Goal: Task Accomplishment & Management: Complete application form

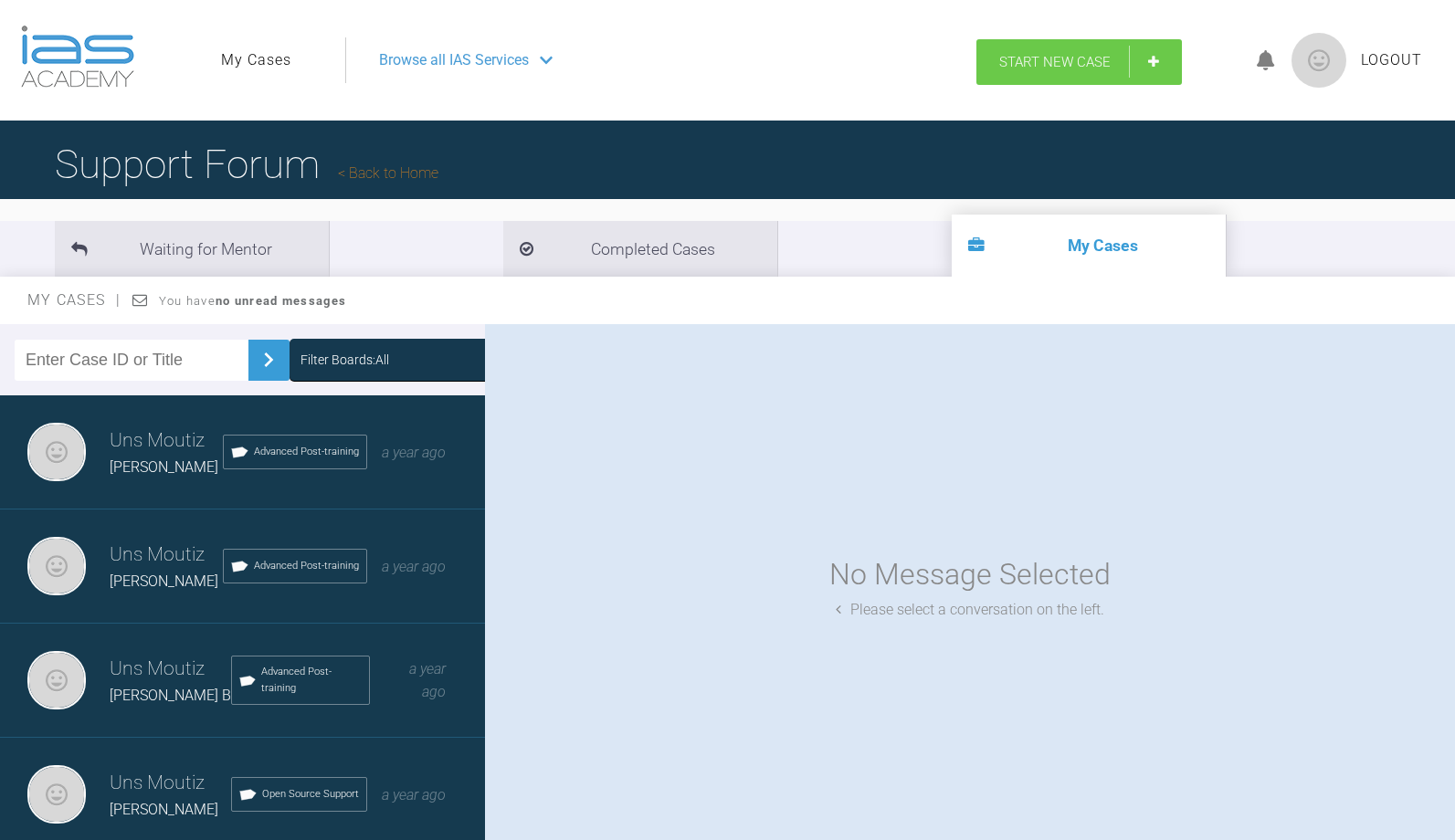
scroll to position [179, 0]
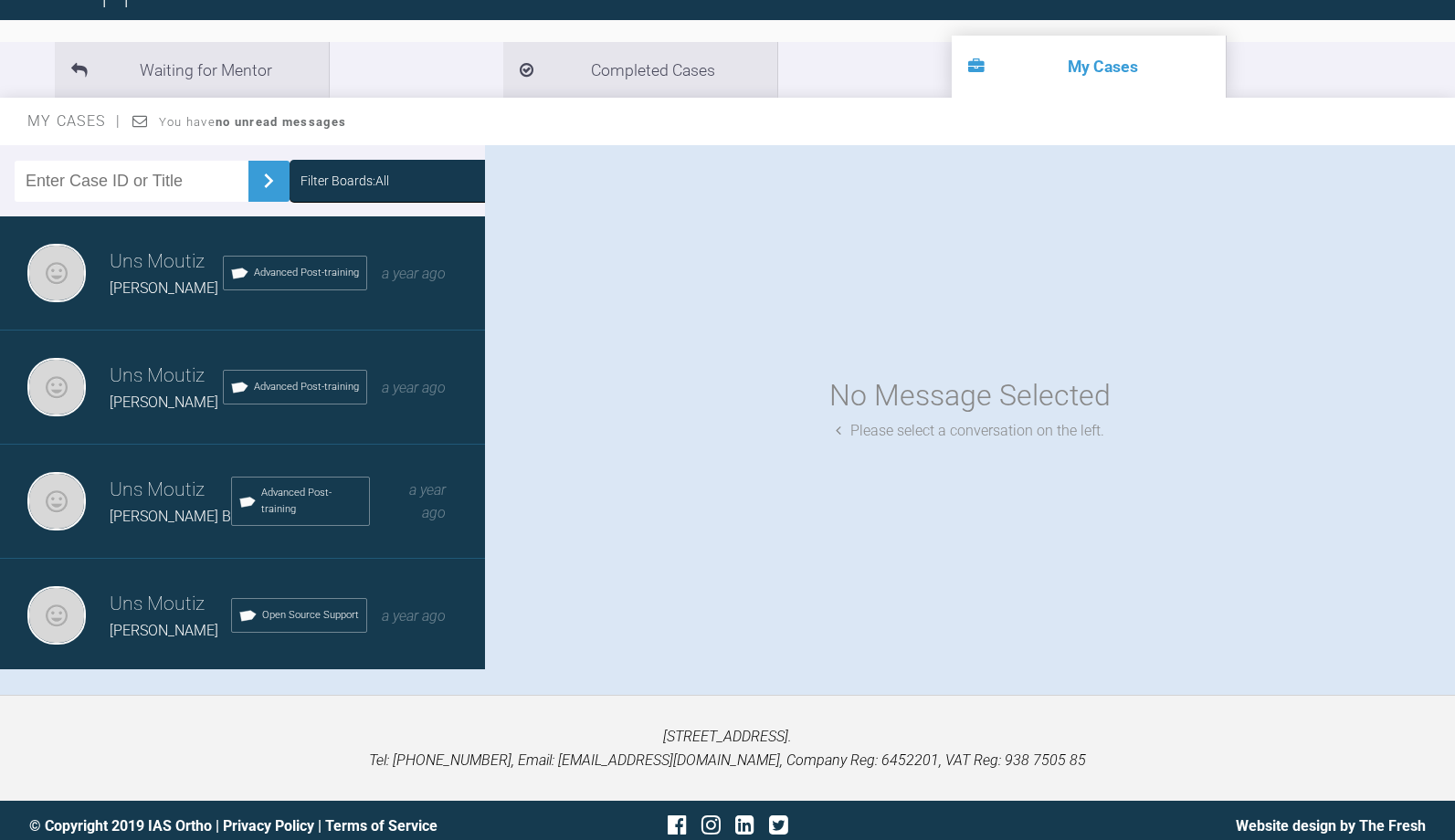
click at [1048, 67] on ul "Waiting for Mentor Completed Cases My Cases" at bounding box center [727, 69] width 1455 height 56
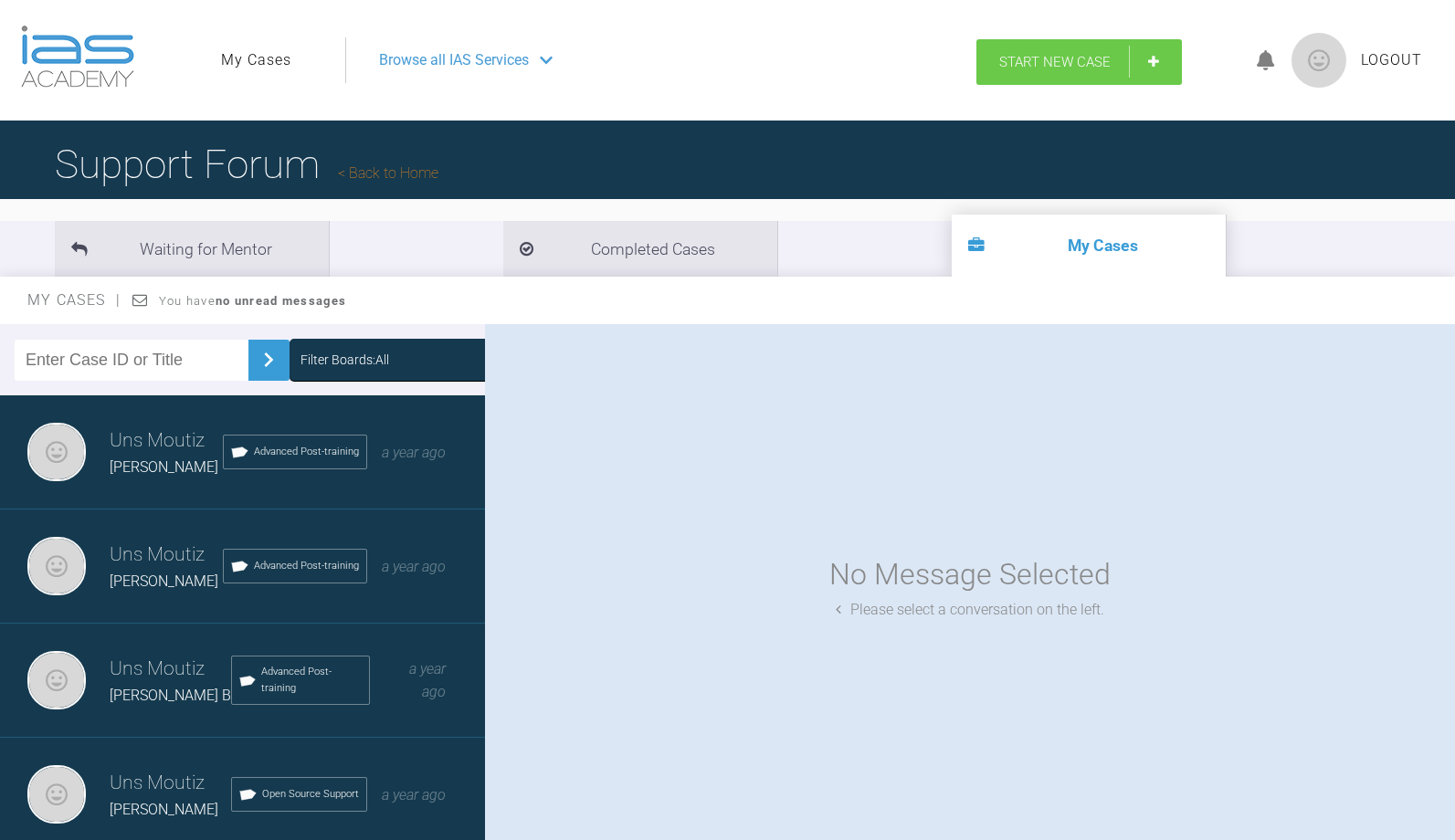
scroll to position [0, 0]
click at [1062, 59] on span "Start New Case" at bounding box center [1054, 62] width 111 height 16
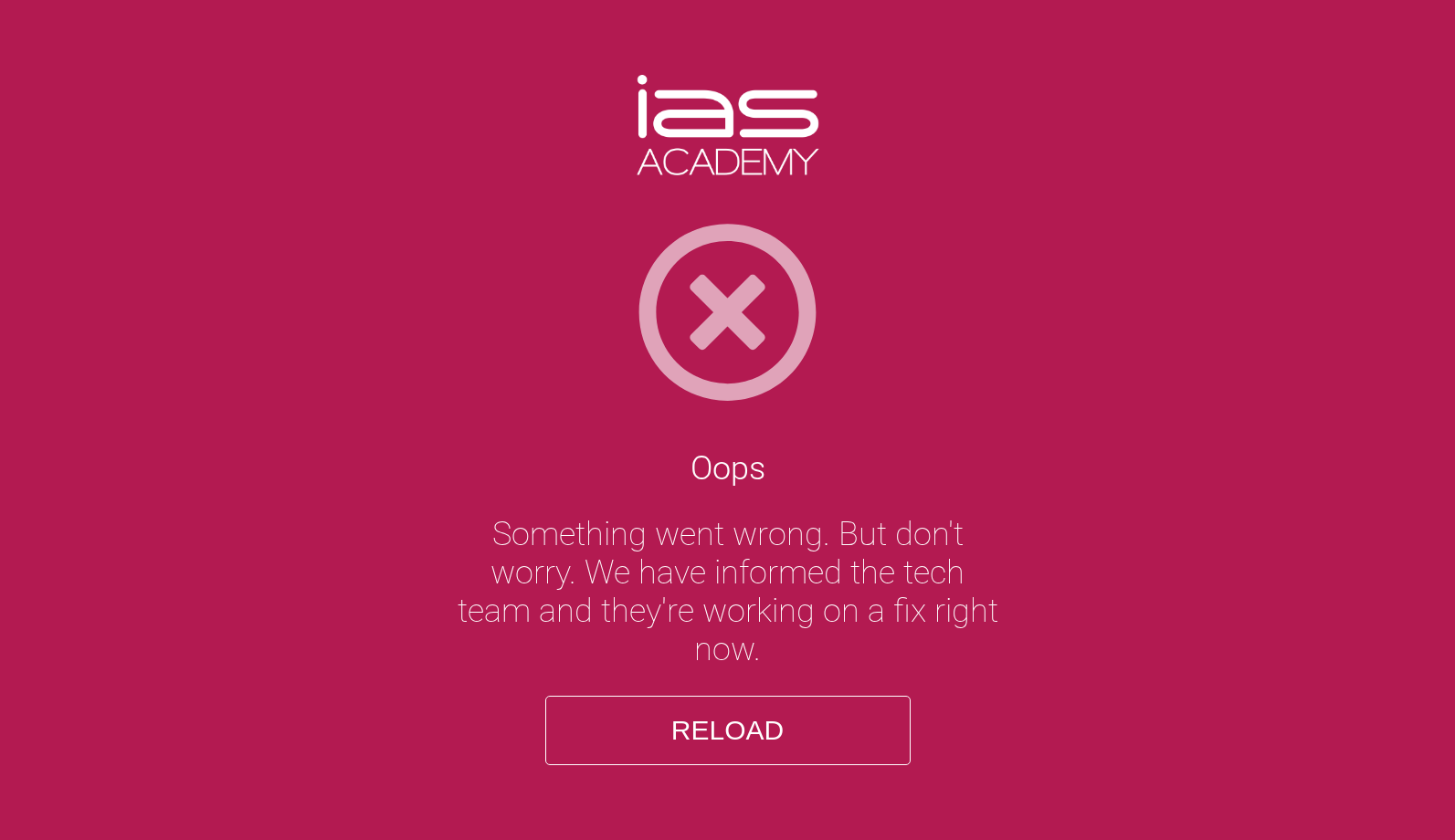
click at [751, 703] on button "Reload" at bounding box center [728, 730] width 365 height 69
click at [744, 718] on button "Reload" at bounding box center [728, 730] width 365 height 69
click at [738, 734] on button "Reload" at bounding box center [728, 730] width 365 height 69
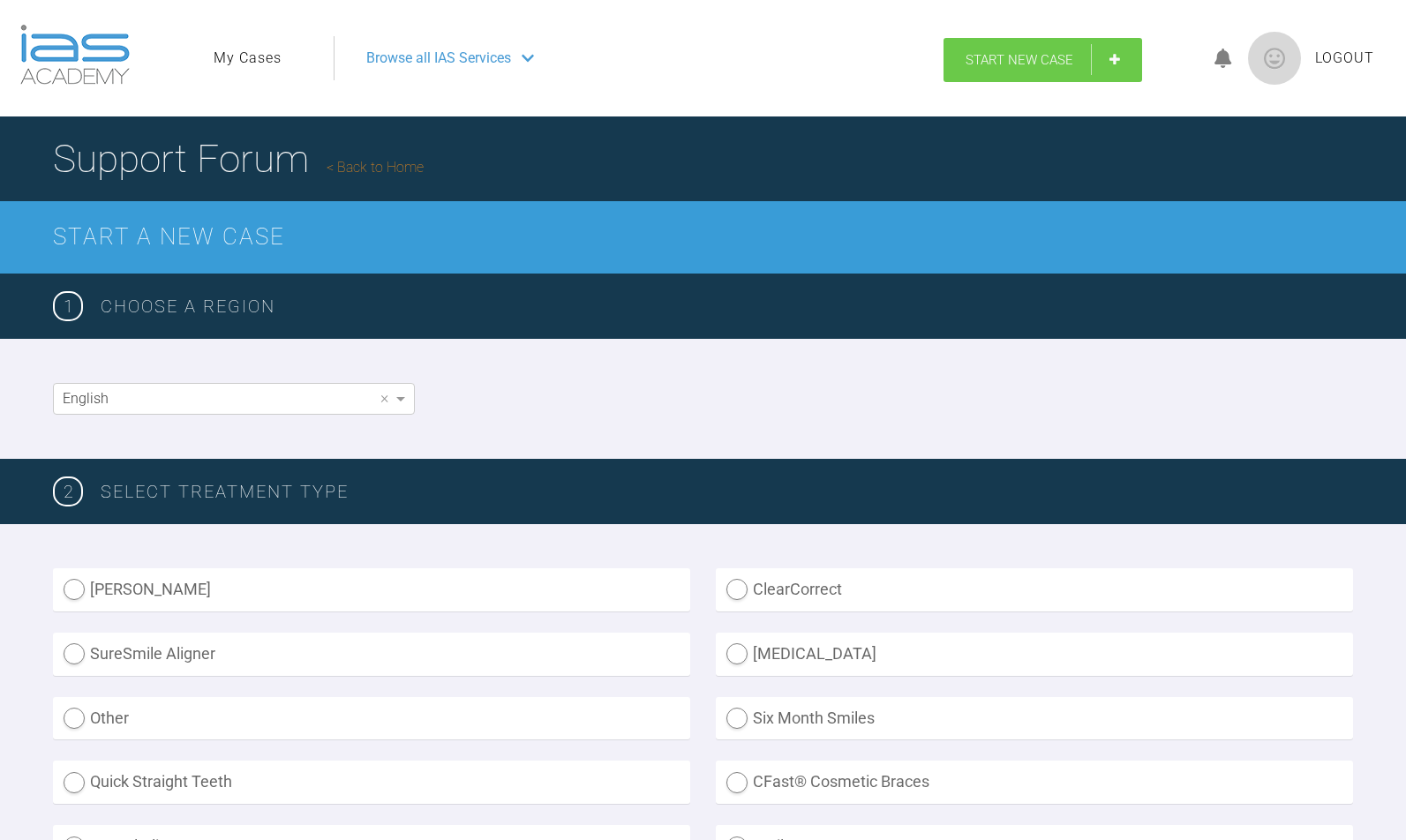
click at [996, 54] on span "Start New Case" at bounding box center [1018, 60] width 107 height 16
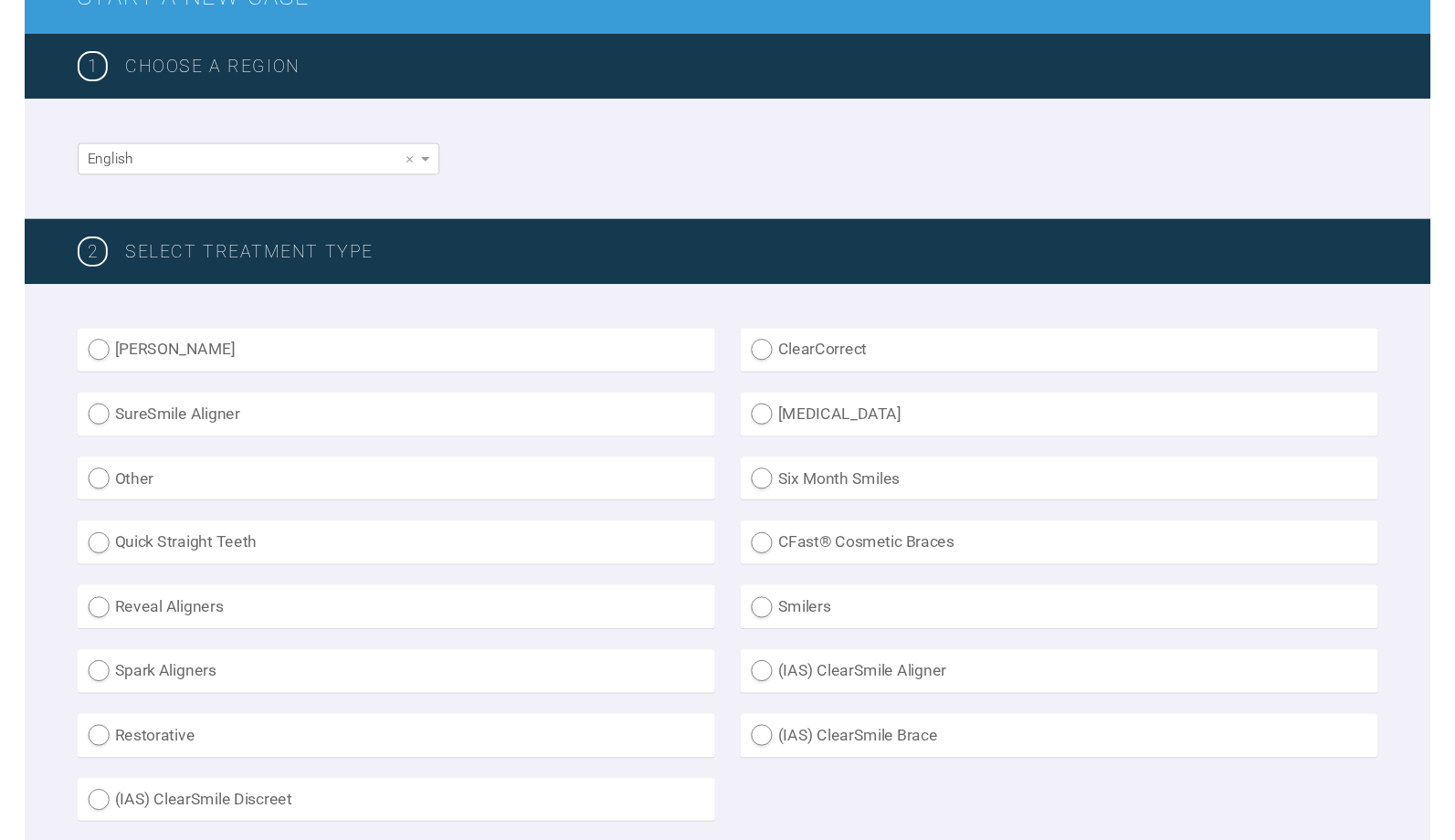
scroll to position [261, 0]
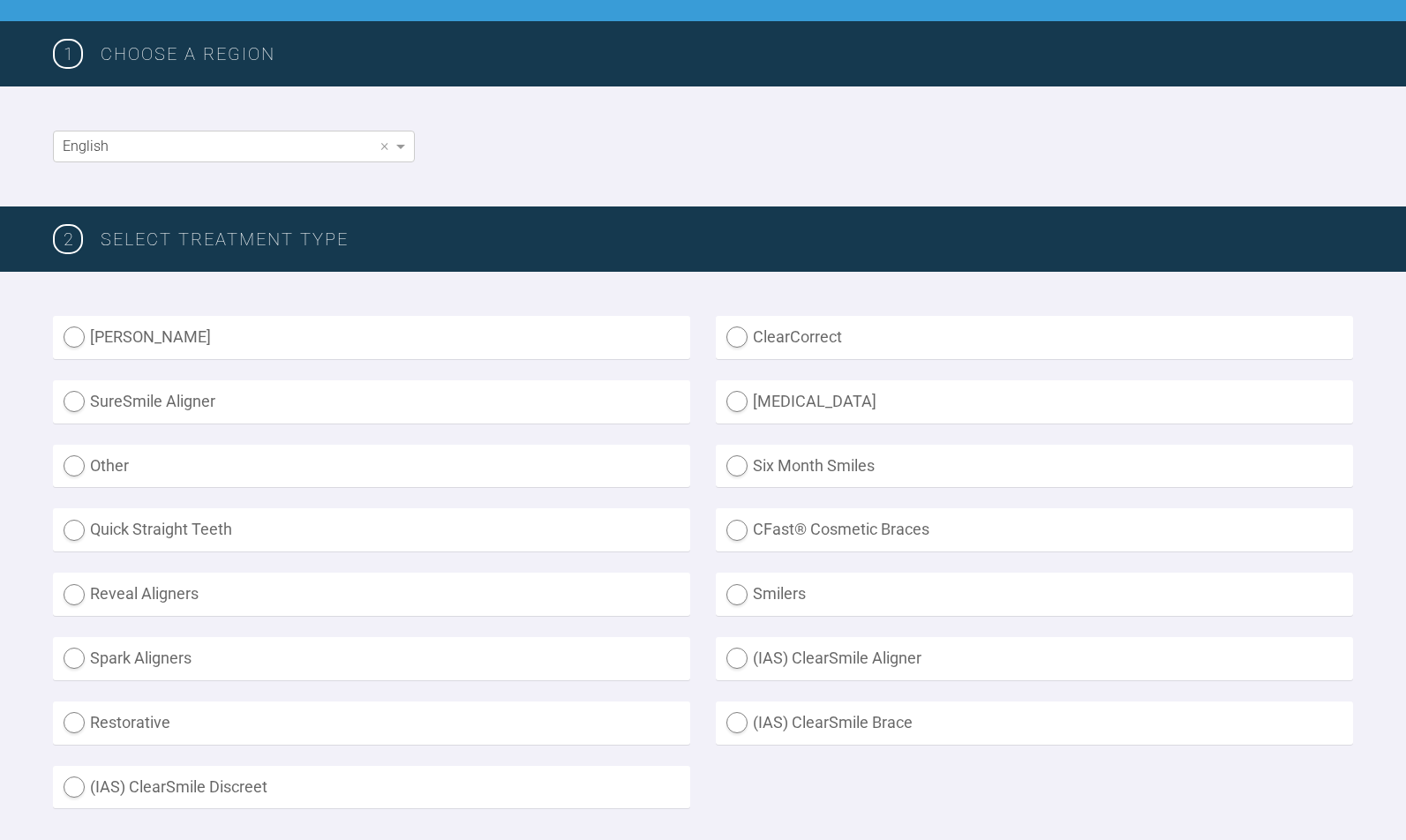
click at [70, 465] on label "Other" at bounding box center [372, 465] width 637 height 43
radio input "true"
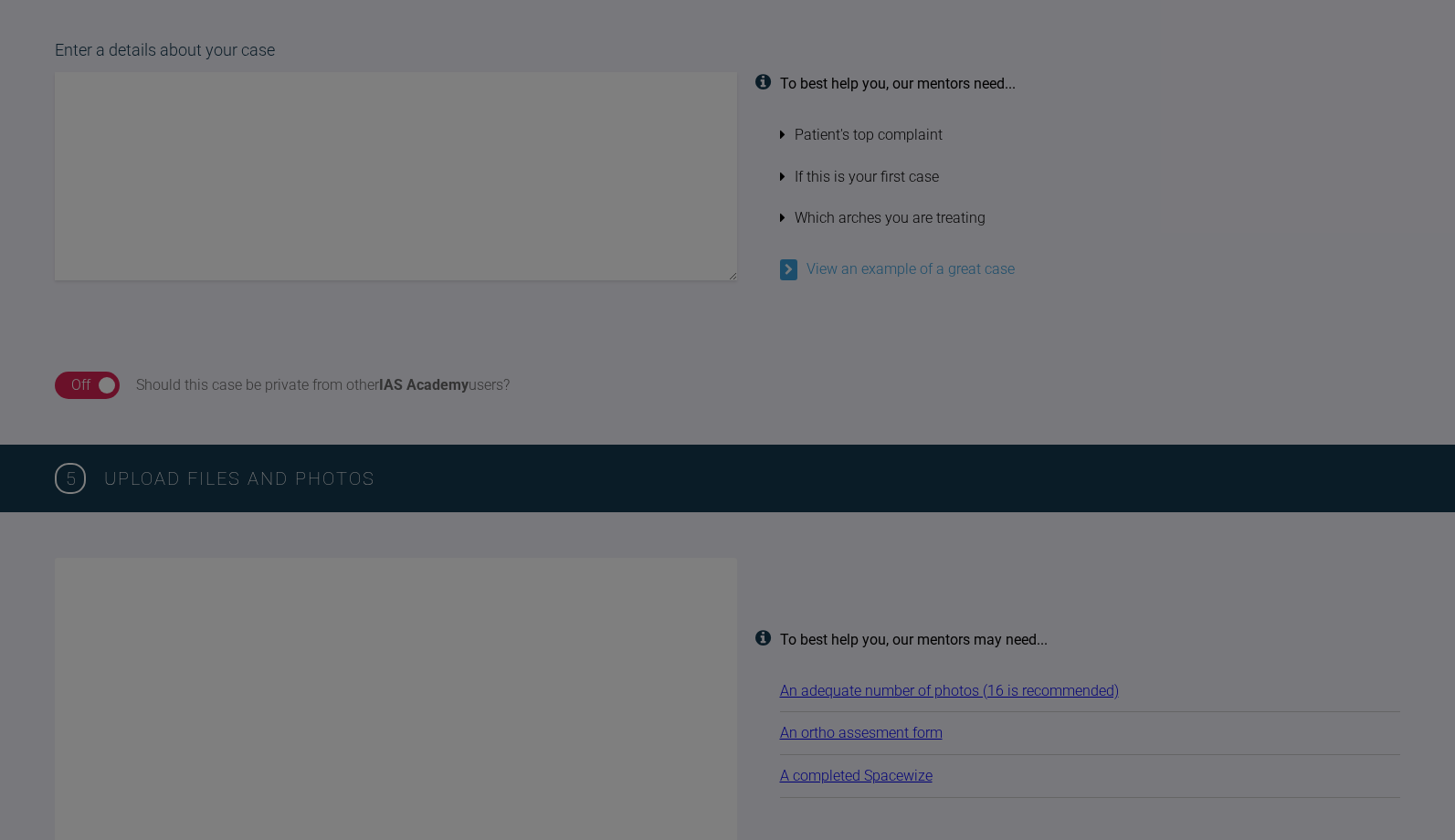
scroll to position [1230, 0]
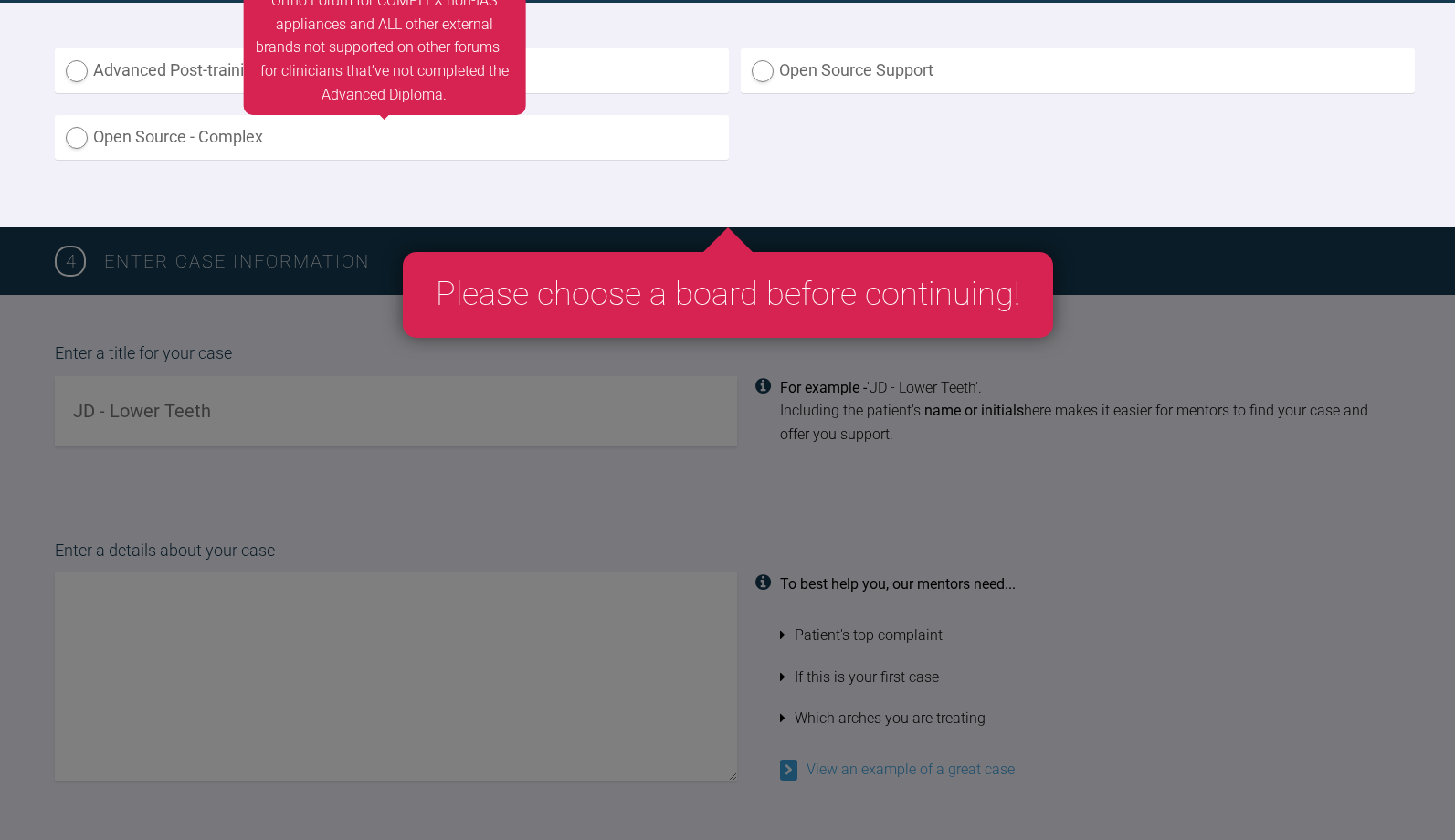
click at [206, 140] on label "Open Source - Complex" at bounding box center [392, 137] width 674 height 45
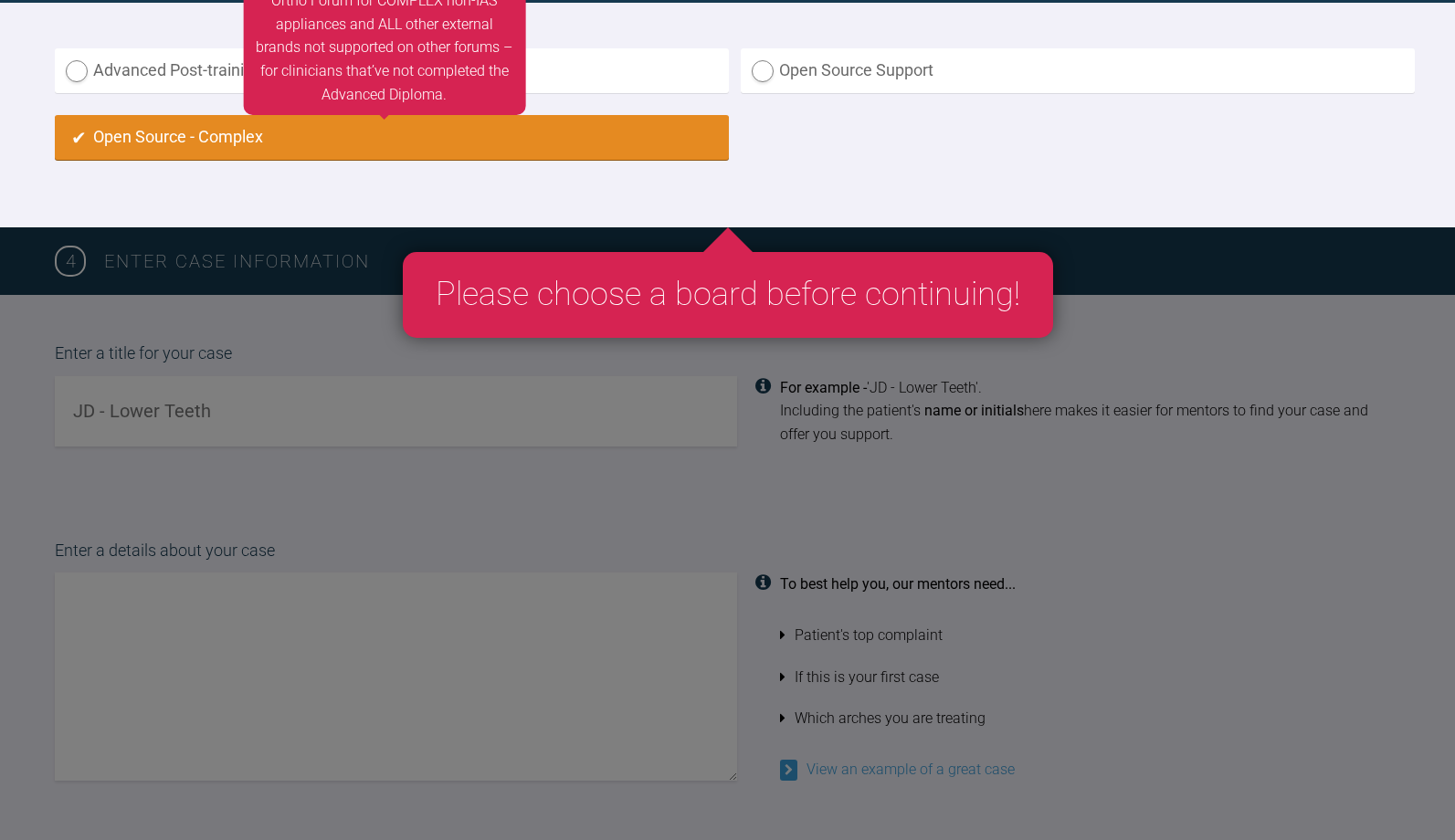
radio input "true"
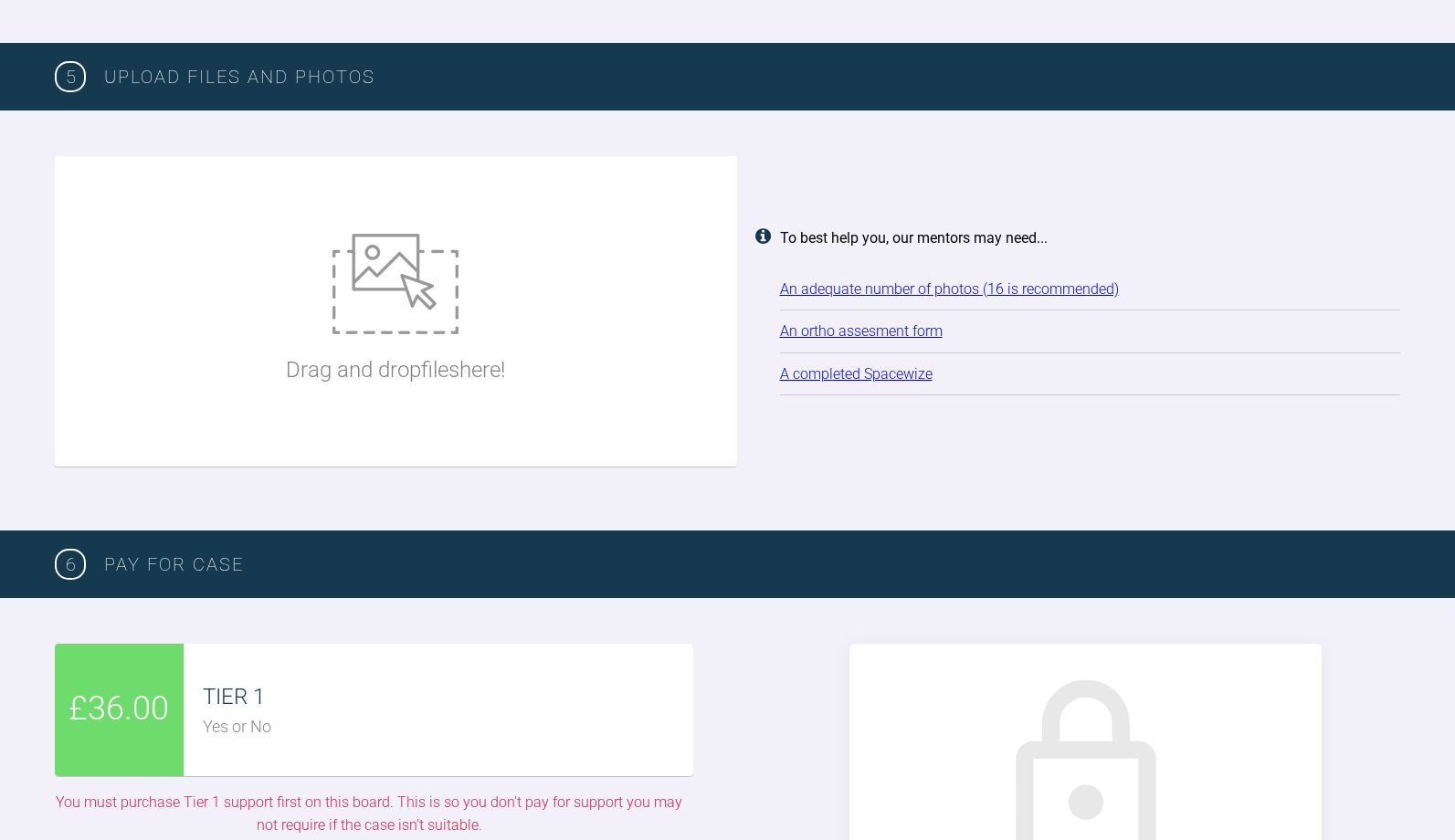
scroll to position [2369, 0]
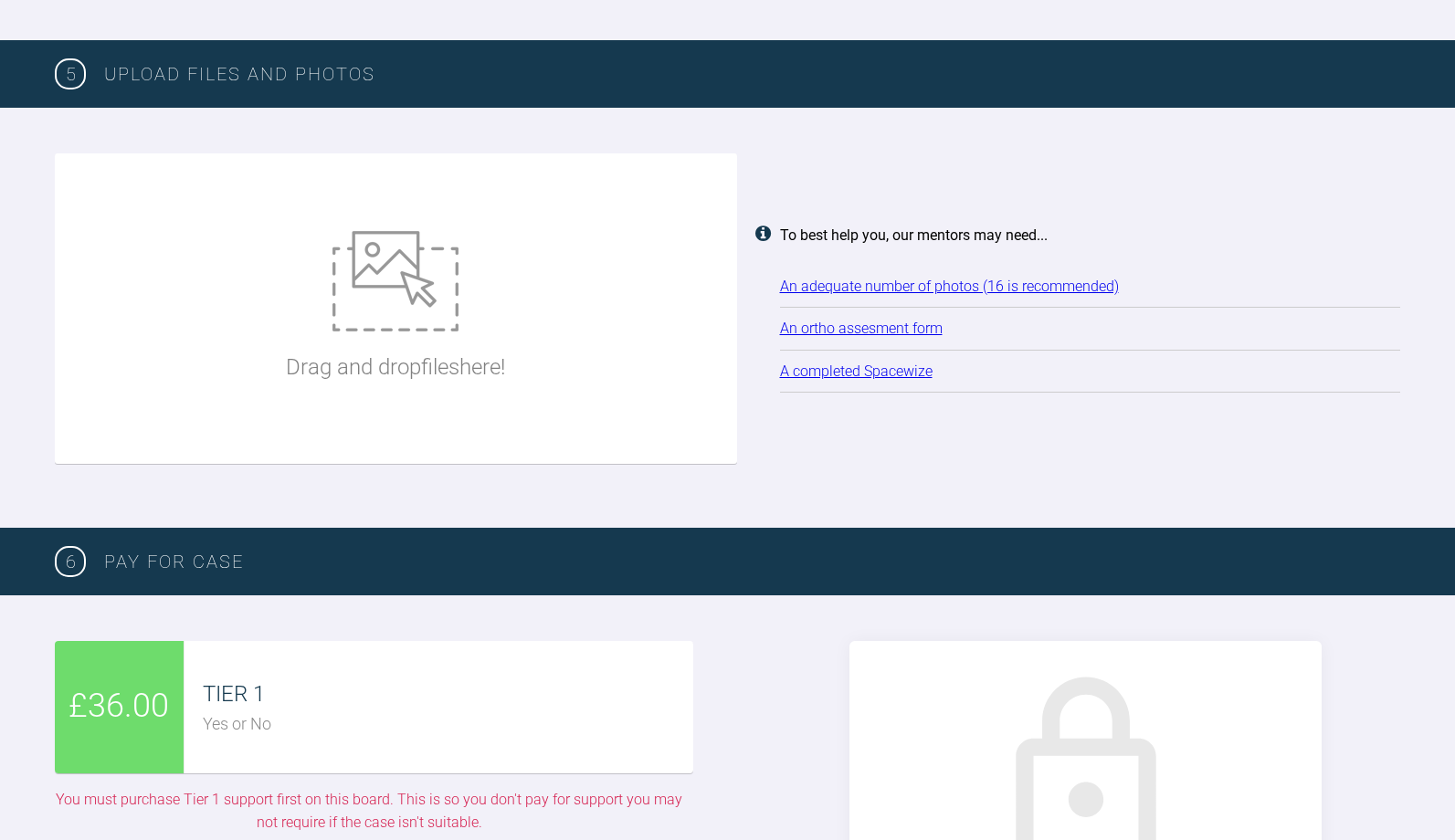
click at [859, 319] on link "An ortho assesment form" at bounding box center [861, 328] width 163 height 17
